Goal: Task Accomplishment & Management: Manage account settings

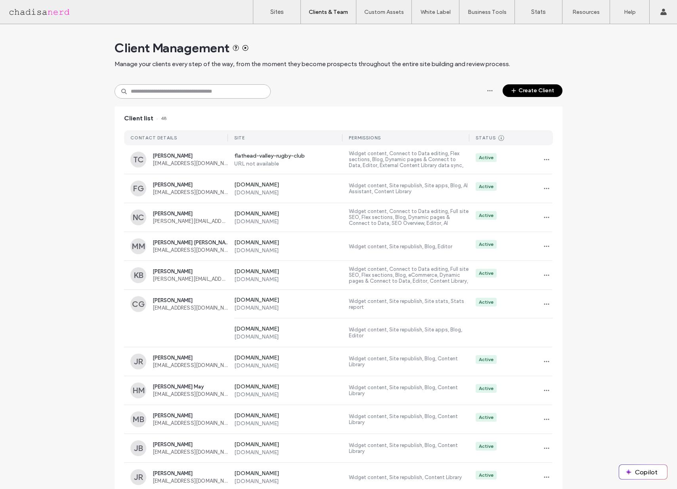
click at [170, 91] on input at bounding box center [192, 91] width 156 height 14
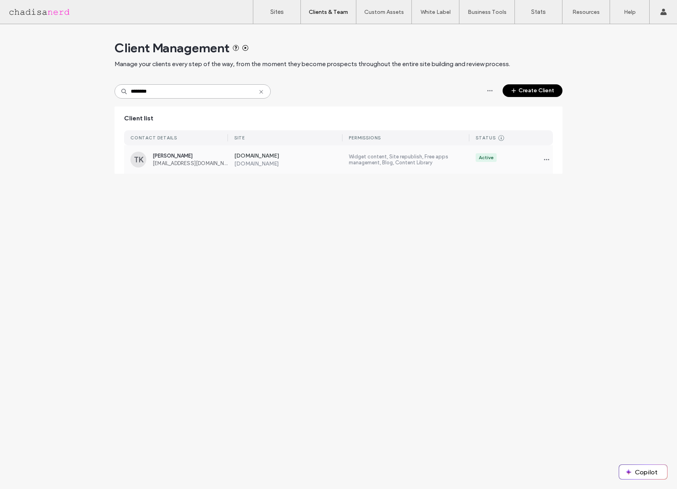
type input "********"
click at [213, 163] on span "[EMAIL_ADDRESS][DOMAIN_NAME]" at bounding box center [189, 163] width 75 height 6
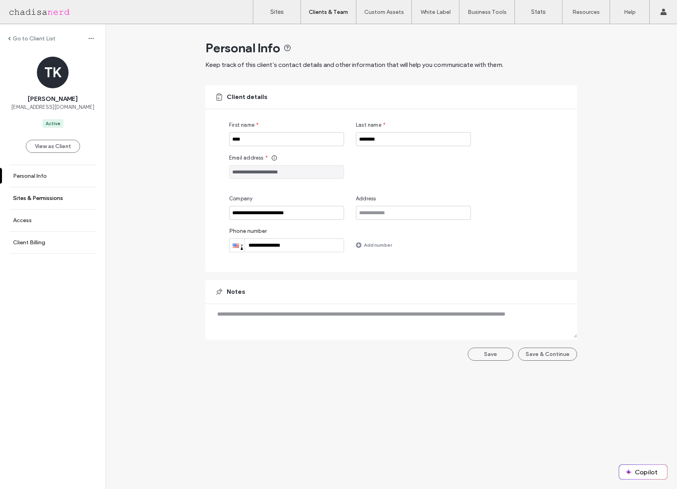
click at [25, 200] on label "Sites & Permissions" at bounding box center [38, 198] width 50 height 7
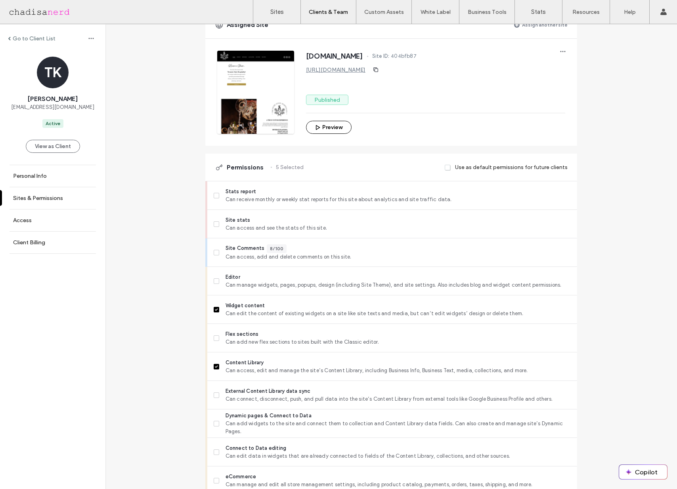
scroll to position [118, 0]
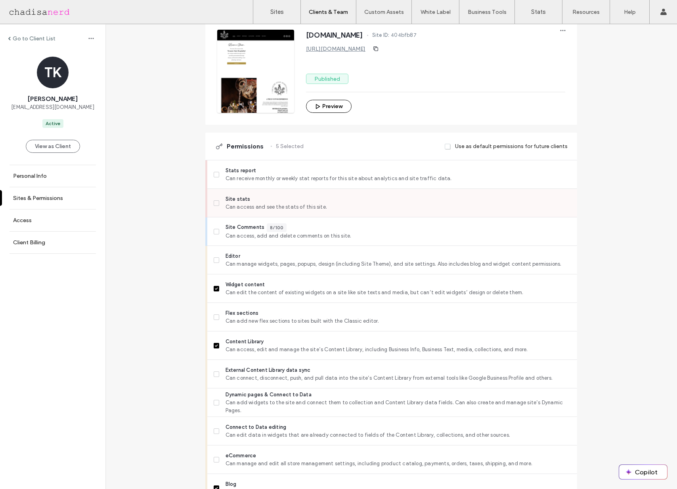
click at [215, 202] on icon at bounding box center [216, 203] width 3 height 2
click at [215, 173] on icon at bounding box center [216, 174] width 3 height 2
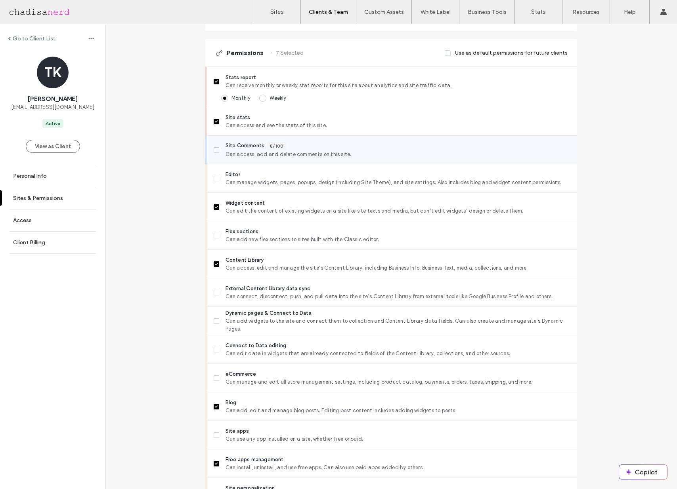
scroll to position [212, 0]
click at [215, 178] on span at bounding box center [216, 178] width 6 height 6
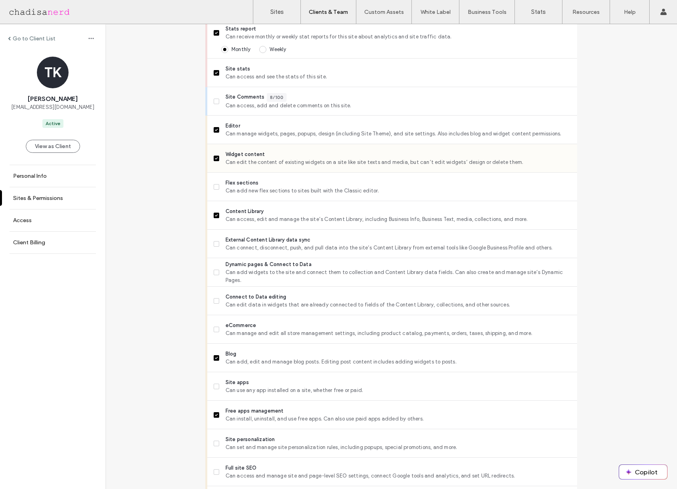
scroll to position [267, 0]
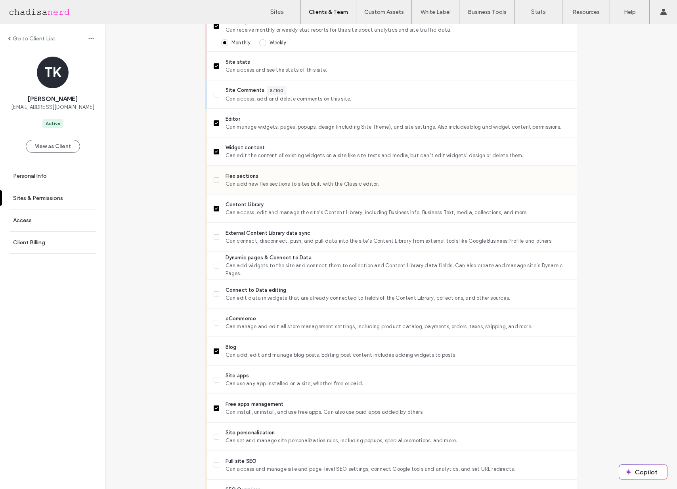
click at [226, 182] on span "Can add new flex sections to sites built with the Classic editor." at bounding box center [397, 184] width 345 height 8
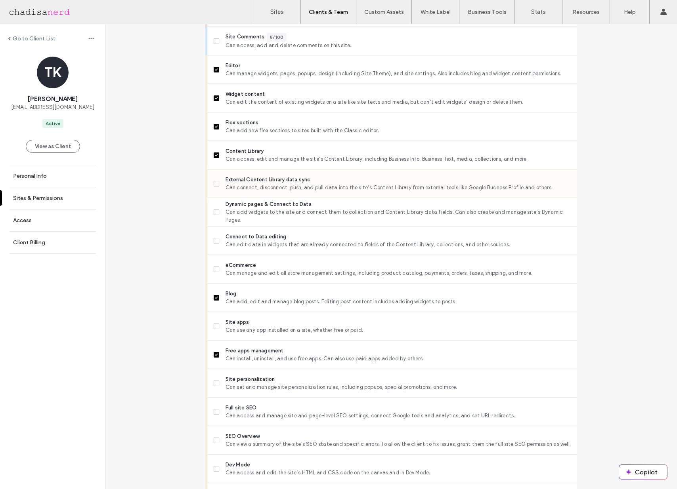
scroll to position [321, 0]
click at [233, 212] on span "Can add widgets to the site and connect them to collection and Content Library …" at bounding box center [397, 216] width 345 height 16
click at [231, 183] on span "Can connect, disconnect, push, and pull data into the site’s Content Library fr…" at bounding box center [397, 187] width 345 height 8
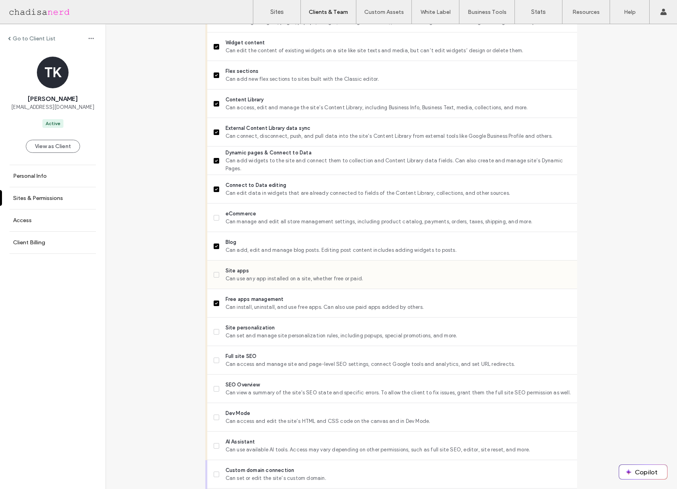
click at [227, 274] on span "Site apps" at bounding box center [397, 271] width 345 height 8
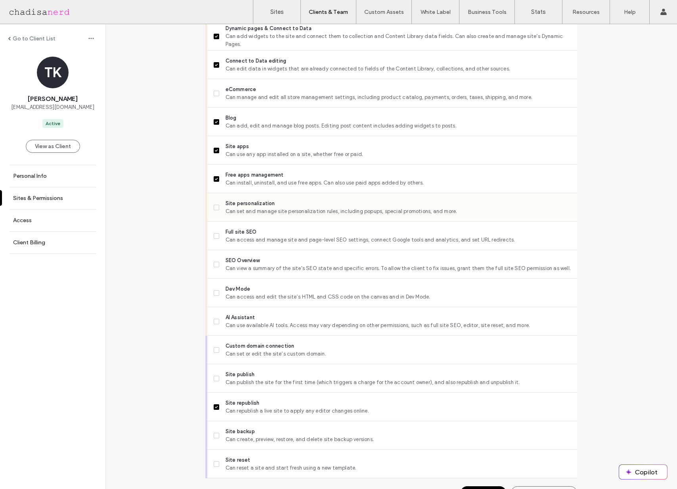
scroll to position [515, 0]
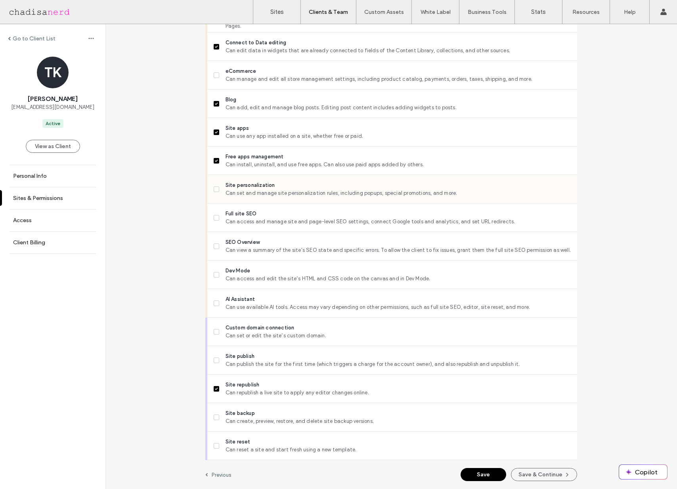
click at [229, 191] on span "Can set and manage site personalization rules, including popups, special promot…" at bounding box center [397, 193] width 345 height 8
click at [244, 306] on span "Can use available AI tools. Access may vary depending on other permissions, suc…" at bounding box center [397, 307] width 345 height 8
click at [491, 478] on button "Save" at bounding box center [483, 474] width 46 height 13
click at [542, 475] on button "Save & Continue" at bounding box center [544, 474] width 66 height 13
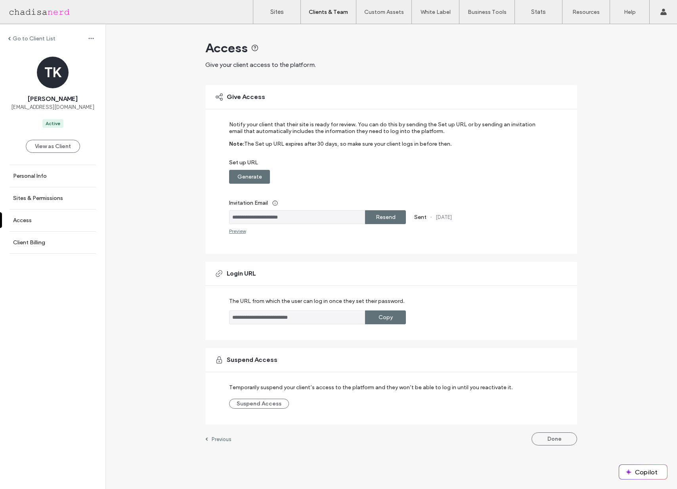
click at [17, 38] on label "Go to Client List" at bounding box center [34, 38] width 43 height 7
